Goal: Task Accomplishment & Management: Complete application form

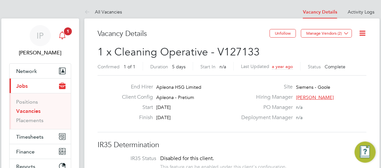
click at [62, 33] on icon "Main navigation" at bounding box center [62, 35] width 8 height 8
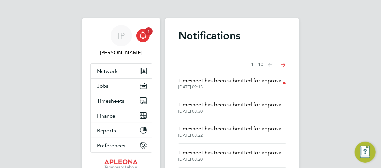
click at [185, 82] on span "Timesheet has been submitted for approval" at bounding box center [231, 81] width 105 height 8
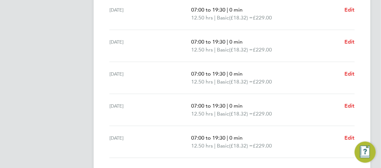
scroll to position [217, 0]
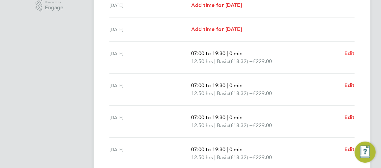
click at [350, 53] on span "Edit" at bounding box center [350, 53] width 10 height 6
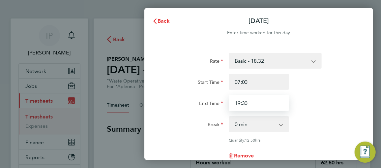
click at [257, 105] on input "19:30" at bounding box center [259, 103] width 60 height 16
type input "19:00"
click at [317, 102] on div "End Time 19:00" at bounding box center [258, 103] width 197 height 16
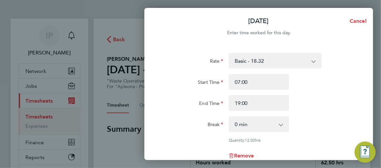
click at [264, 122] on select "0 min 15 min 30 min 45 min 60 min 75 min 90 min" at bounding box center [255, 124] width 51 height 15
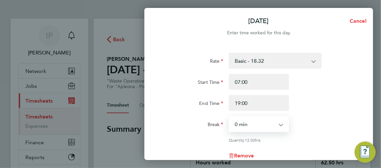
select select "30"
click at [230, 117] on select "0 min 15 min 30 min 45 min 60 min 75 min 90 min" at bounding box center [255, 124] width 51 height 15
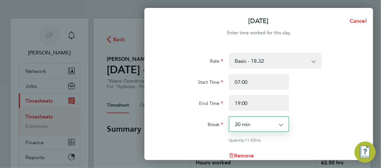
click at [282, 126] on app-icon-cross-button at bounding box center [285, 124] width 8 height 15
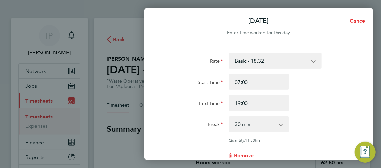
click at [282, 125] on app-icon-cross-button at bounding box center [285, 124] width 8 height 15
drag, startPoint x: 282, startPoint y: 125, endPoint x: 268, endPoint y: 126, distance: 14.2
click at [281, 125] on app-icon-cross-button at bounding box center [285, 124] width 8 height 15
click at [259, 125] on select "0 min 15 min 30 min 45 min 60 min 75 min 90 min" at bounding box center [255, 124] width 51 height 15
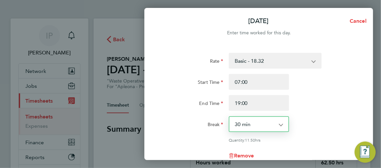
click at [245, 124] on select "0 min 15 min 30 min 45 min 60 min 75 min 90 min" at bounding box center [255, 124] width 51 height 15
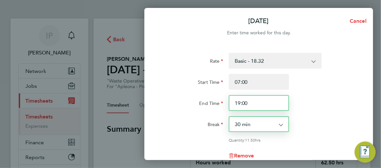
click at [245, 105] on input "19:00" at bounding box center [259, 103] width 60 height 16
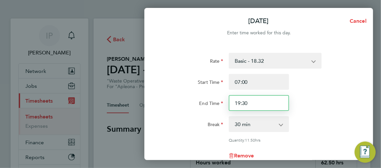
type input "19:30"
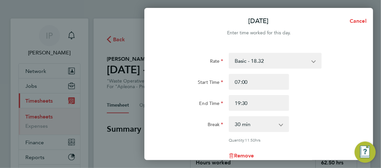
click at [318, 105] on div "End Time 19:30" at bounding box center [258, 103] width 197 height 16
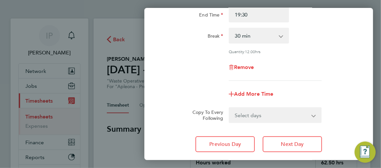
scroll to position [90, 0]
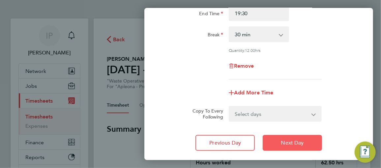
click at [287, 141] on span "Next Day" at bounding box center [292, 143] width 23 height 7
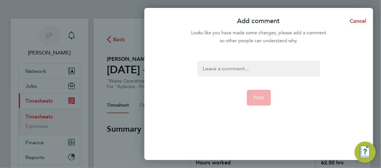
click at [229, 68] on div at bounding box center [259, 69] width 123 height 16
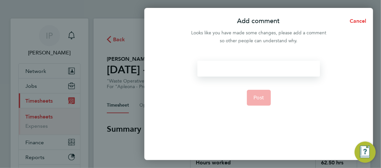
click at [226, 88] on form "Post" at bounding box center [259, 91] width 128 height 61
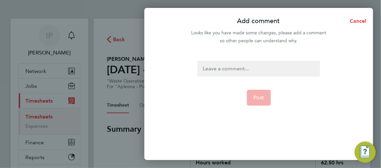
click at [225, 69] on div at bounding box center [259, 69] width 123 height 16
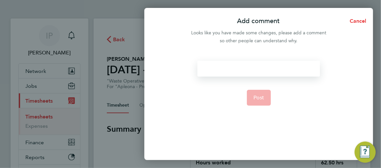
click at [222, 68] on div at bounding box center [259, 69] width 123 height 16
click at [252, 97] on button "Post" at bounding box center [259, 98] width 24 height 16
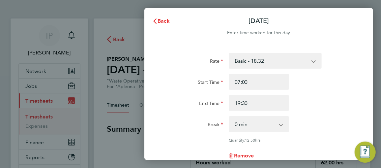
click at [307, 107] on div "End Time 19:30" at bounding box center [258, 103] width 197 height 16
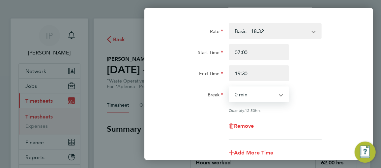
click at [272, 94] on select "0 min 15 min 30 min 45 min 60 min 75 min 90 min" at bounding box center [255, 94] width 51 height 15
select select "30"
click at [230, 87] on select "0 min 15 min 30 min 45 min 60 min 75 min 90 min" at bounding box center [255, 94] width 51 height 15
click at [299, 120] on div "Remove" at bounding box center [258, 126] width 197 height 16
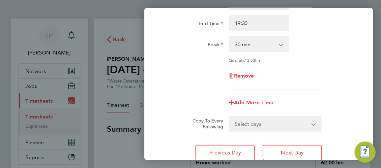
scroll to position [90, 0]
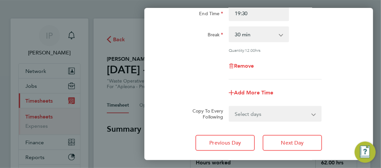
click at [333, 26] on div "Break 0 min 15 min 30 min 45 min 60 min 75 min 90 min" at bounding box center [258, 34] width 197 height 16
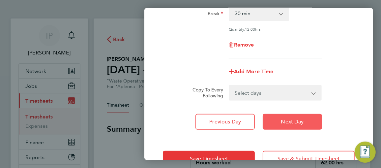
scroll to position [130, 0]
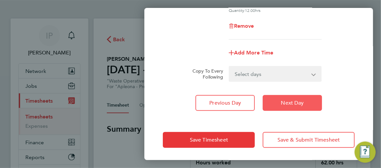
click at [295, 100] on span "Next Day" at bounding box center [292, 103] width 23 height 7
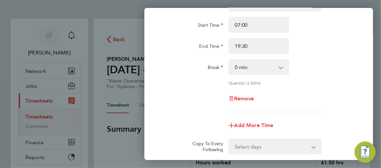
scroll to position [10, 0]
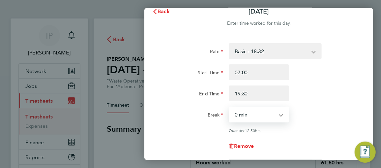
click at [270, 115] on select "0 min 15 min 30 min 45 min 60 min 75 min 90 min" at bounding box center [255, 114] width 51 height 15
select select "30"
click at [230, 107] on select "0 min 15 min 30 min 45 min 60 min 75 min 90 min" at bounding box center [255, 114] width 51 height 15
click at [339, 95] on div "End Time 19:30" at bounding box center [258, 93] width 197 height 16
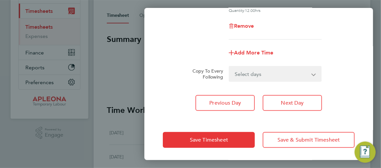
scroll to position [90, 0]
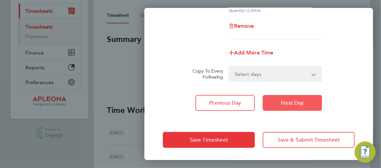
click at [300, 100] on span "Next Day" at bounding box center [292, 103] width 23 height 7
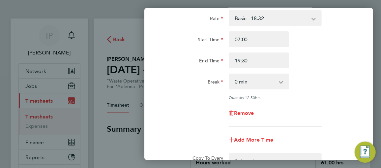
scroll to position [40, 0]
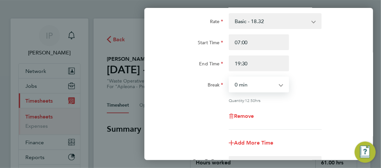
click at [254, 89] on select "0 min 15 min 30 min 45 min 60 min 75 min 90 min" at bounding box center [255, 84] width 51 height 15
select select "30"
click at [230, 77] on select "0 min 15 min 30 min 45 min 60 min 75 min 90 min" at bounding box center [255, 84] width 51 height 15
click at [301, 109] on div "Remove" at bounding box center [258, 116] width 197 height 16
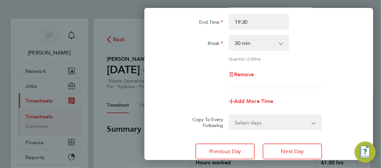
scroll to position [130, 0]
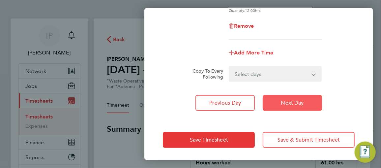
click at [302, 103] on span "Next Day" at bounding box center [292, 103] width 23 height 7
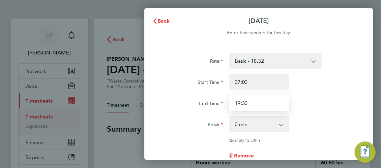
click at [253, 104] on input "19:30" at bounding box center [259, 103] width 60 height 16
click at [261, 126] on select "0 min 15 min 30 min 45 min 60 min 75 min 90 min" at bounding box center [255, 124] width 51 height 15
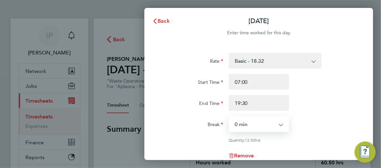
select select "30"
click at [230, 117] on select "0 min 15 min 30 min 45 min 60 min 75 min 90 min" at bounding box center [255, 124] width 51 height 15
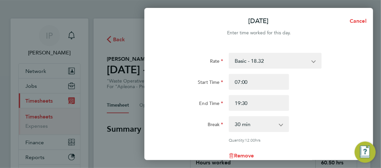
click at [324, 110] on div "End Time 19:30" at bounding box center [258, 103] width 197 height 16
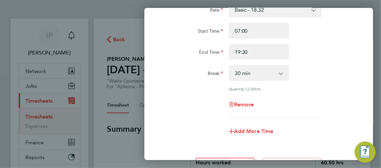
scroll to position [114, 0]
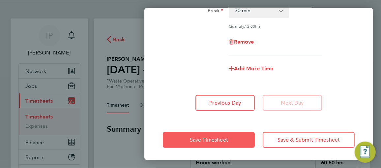
click at [217, 141] on span "Save Timesheet" at bounding box center [209, 140] width 38 height 7
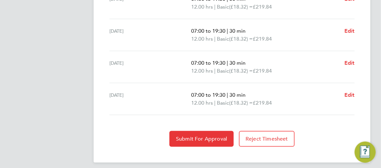
scroll to position [307, 0]
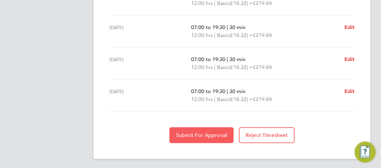
click at [202, 133] on span "Submit For Approval" at bounding box center [201, 135] width 51 height 7
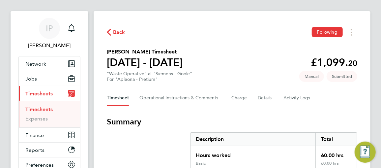
scroll to position [0, 0]
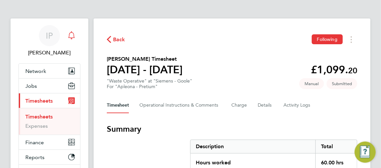
click at [74, 37] on icon "Main navigation" at bounding box center [71, 34] width 6 height 7
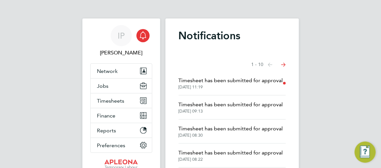
click at [198, 83] on span "Timesheet has been submitted for approval" at bounding box center [231, 81] width 105 height 8
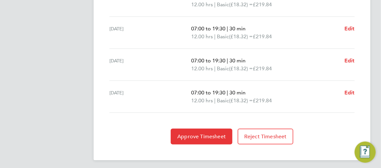
scroll to position [307, 0]
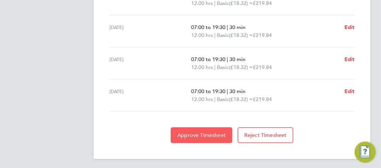
click at [203, 135] on span "Approve Timesheet" at bounding box center [201, 135] width 48 height 7
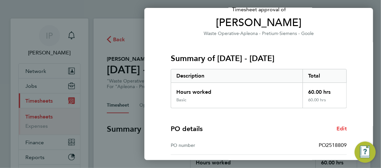
scroll to position [147, 0]
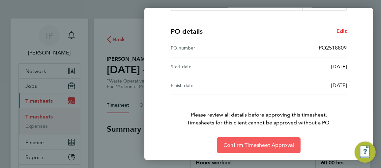
click at [260, 140] on button "Confirm Timesheet Approval" at bounding box center [259, 145] width 84 height 16
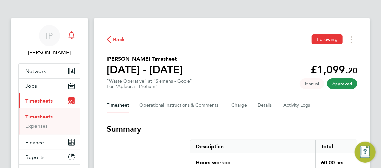
click at [73, 36] on icon "Main navigation" at bounding box center [72, 35] width 8 height 8
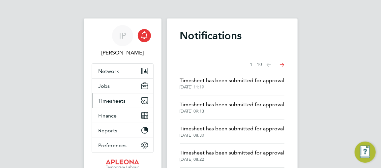
click at [113, 101] on span "Timesheets" at bounding box center [112, 101] width 27 height 6
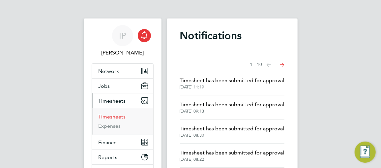
click at [112, 118] on link "Timesheets" at bounding box center [112, 116] width 27 height 6
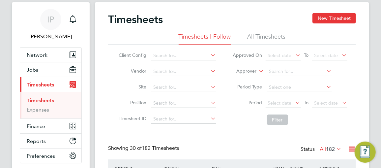
scroll to position [16, 48]
